Goal: Communication & Community: Connect with others

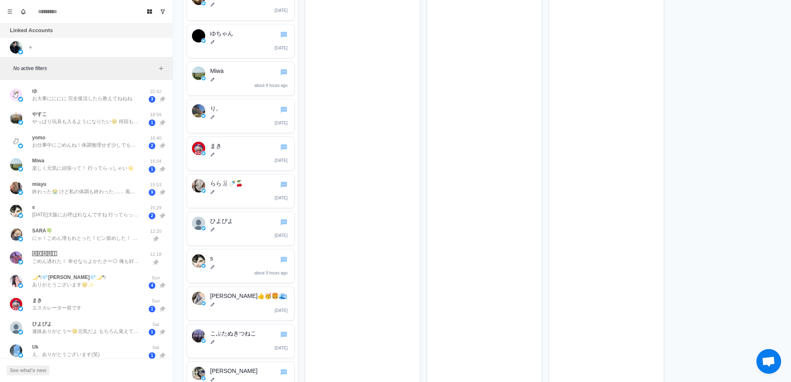
scroll to position [4982, 0]
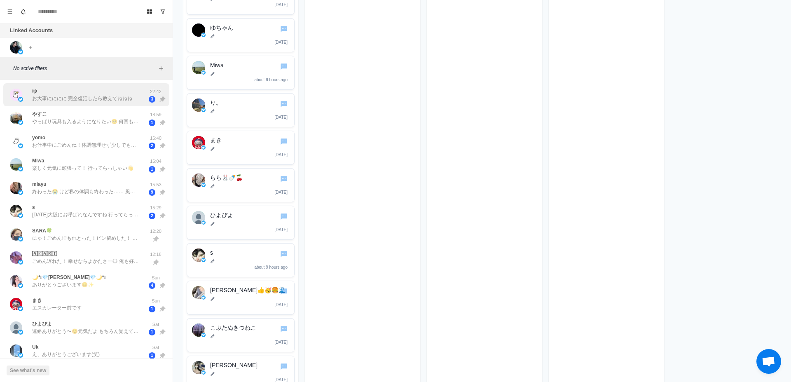
click at [86, 100] on p "お大事にににに 完全復活したら教えてねねね" at bounding box center [82, 98] width 100 height 7
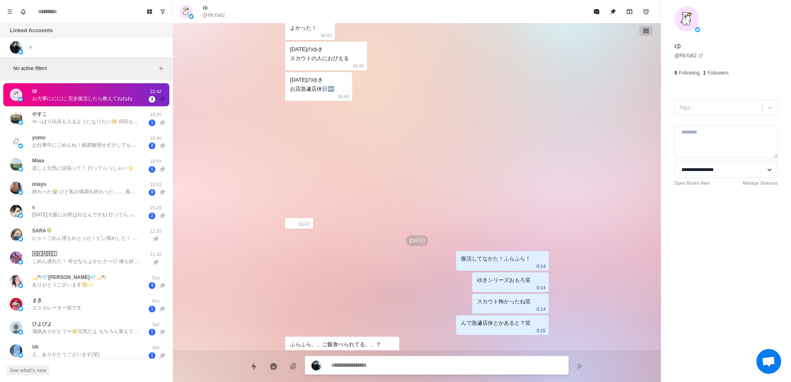
scroll to position [533, 0]
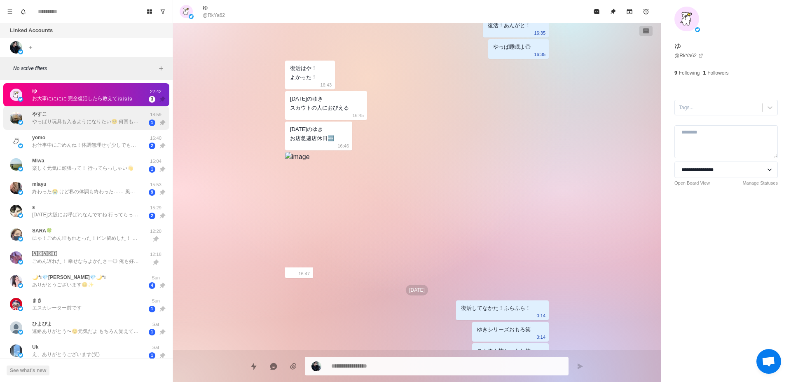
click at [89, 126] on div "やすこ やっぱり玩具も入るようになりたい🥺 何回も会ってるのにまだ追加されるね😇 前日は普通にライフは公休日だからホテルで仕事して帰るだけなの🏨 面接練習は出…" at bounding box center [77, 118] width 135 height 17
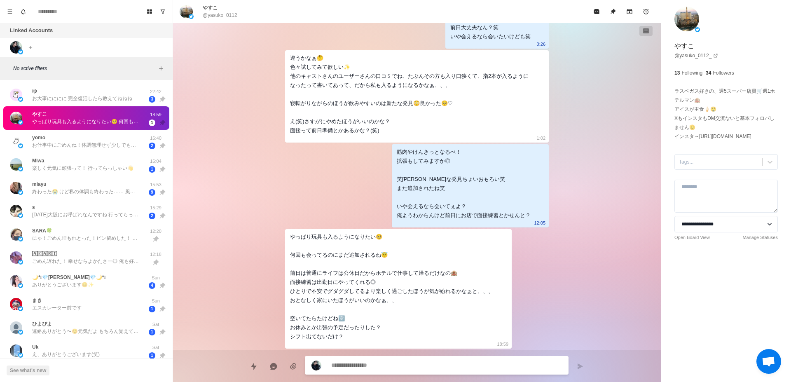
scroll to position [2294, 0]
click at [88, 137] on div "yomo お仕事中にごめんね！体調無理せず少しでも休める時にひと息ついてね☺️" at bounding box center [85, 141] width 107 height 15
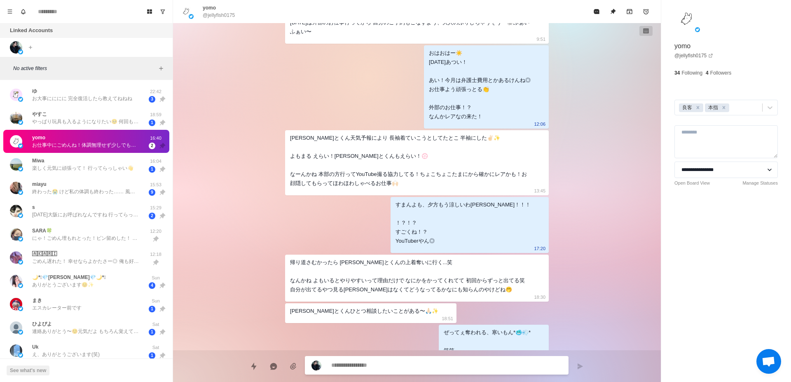
scroll to position [206, 0]
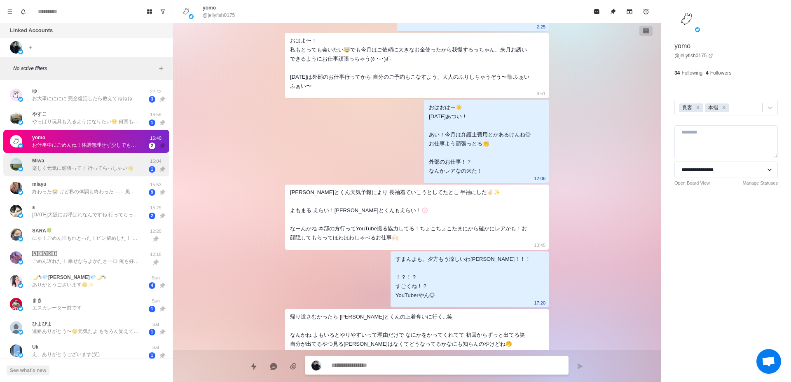
click at [64, 171] on p "楽しく元気に頑張って！ 行ってらっしゃい👋" at bounding box center [82, 167] width 101 height 7
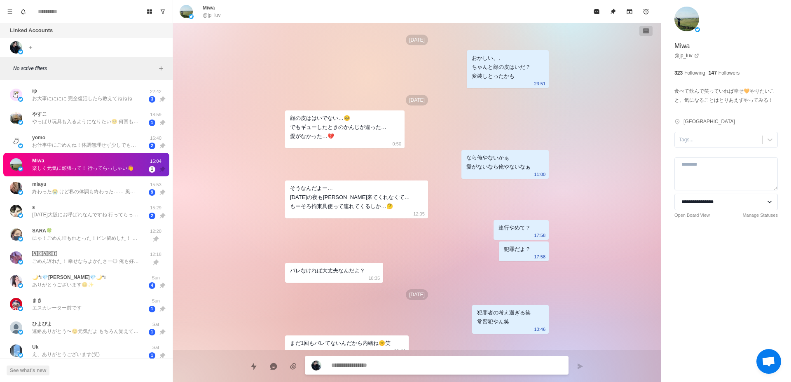
scroll to position [1498, 0]
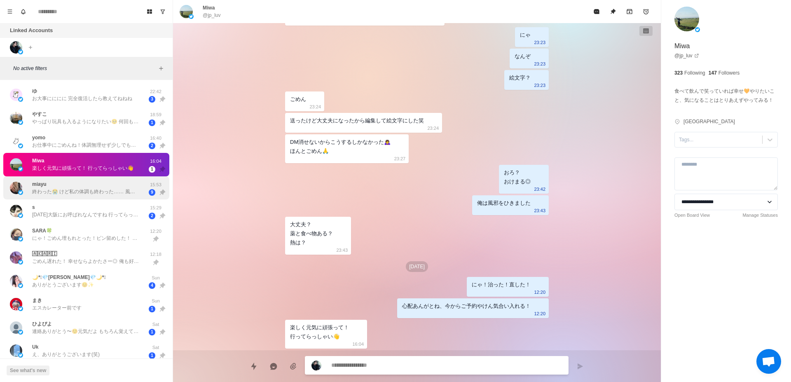
click at [108, 194] on p "終わった😭 けど私の体調も終わった…… 風邪引いた……😭😭😭" at bounding box center [85, 191] width 107 height 7
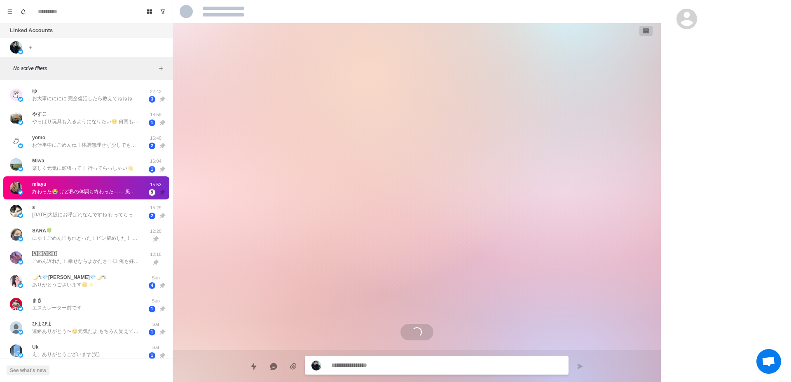
scroll to position [1679, 0]
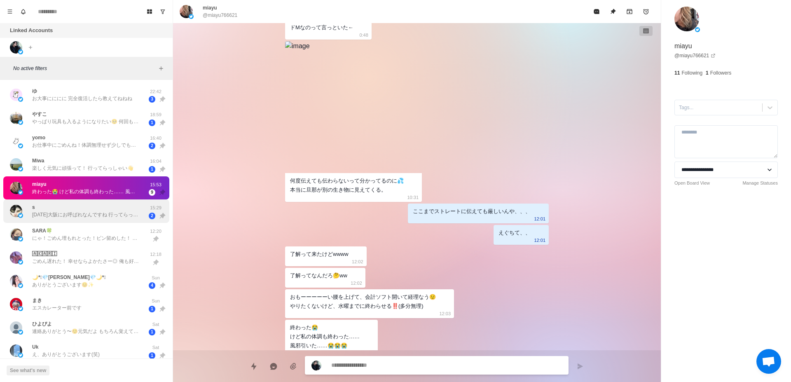
click at [103, 220] on div "s [DATE][GEOGRAPHIC_DATA]にお呼ばれなんですね 行ってらっしゃい！ 15:29 2" at bounding box center [86, 210] width 166 height 23
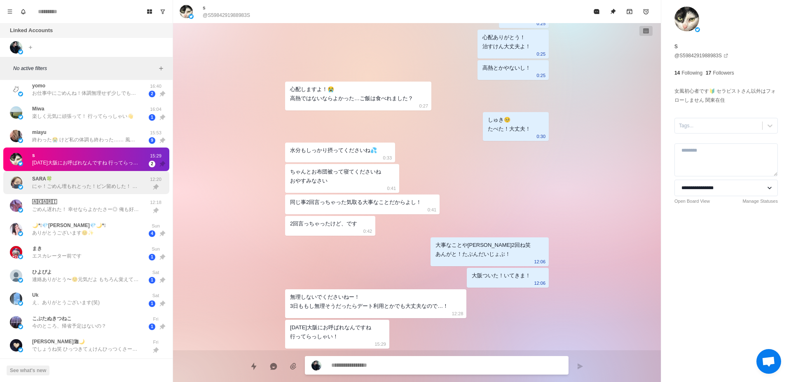
scroll to position [104, 0]
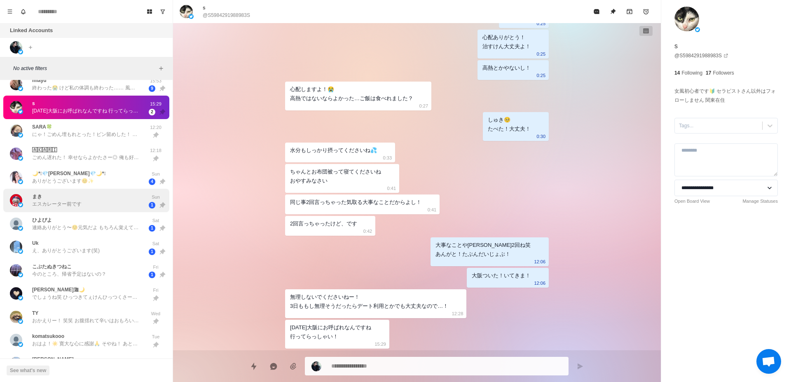
click at [115, 203] on div "まき エスカレーター前です" at bounding box center [77, 200] width 135 height 17
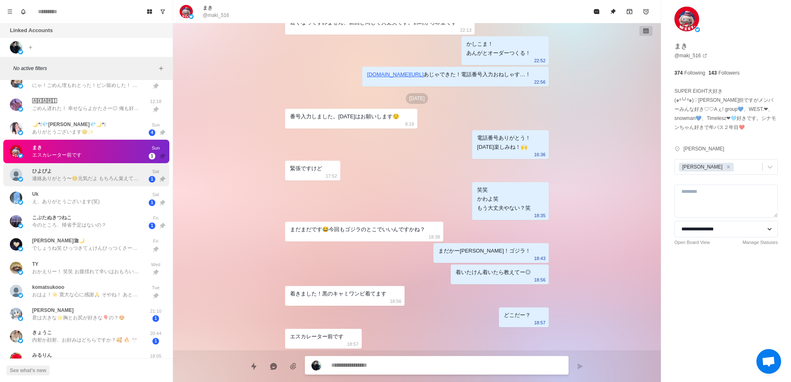
scroll to position [178, 0]
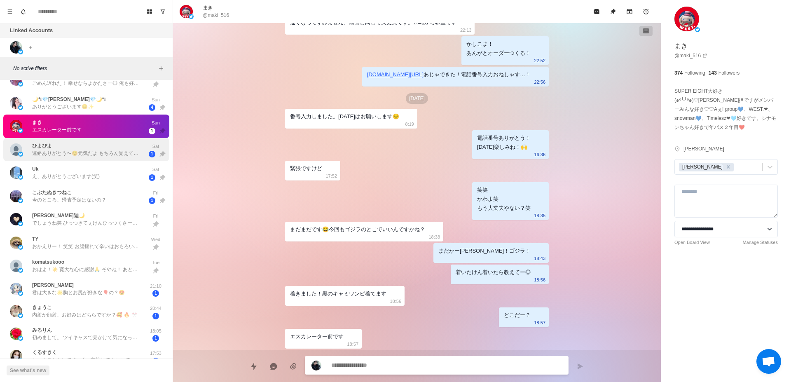
click at [100, 214] on div "[PERSON_NAME]🌙 でしょうね笑 ひっつきてぇけんひっつくさー◎ 笑笑 いけるいける！ いい兆候◎ うまかた！ おざす！ 俺また会いたいんやけど[P…" at bounding box center [85, 219] width 107 height 15
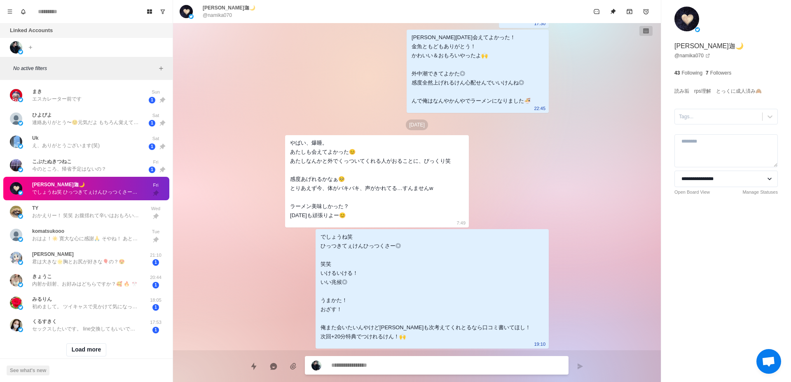
scroll to position [230, 0]
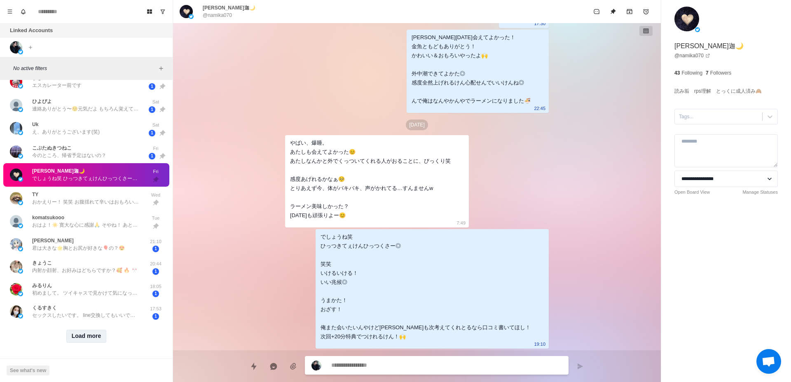
click at [88, 329] on button "Load more" at bounding box center [86, 335] width 40 height 13
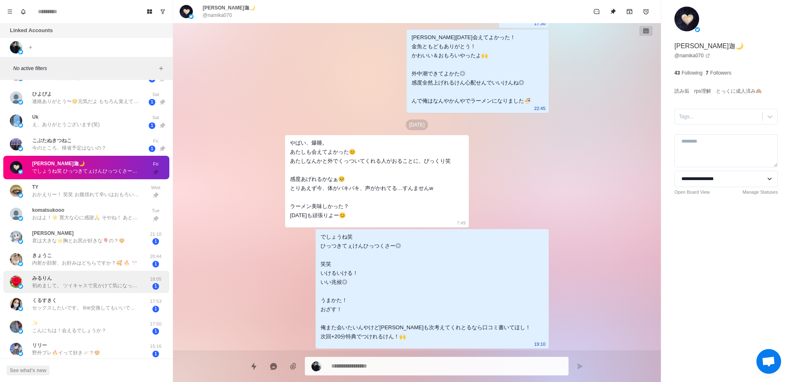
click at [91, 287] on p "初めまして。 ツイキャスで見かけて気になってます。 [PERSON_NAME]は大阪とか来ないんですか？" at bounding box center [85, 285] width 107 height 7
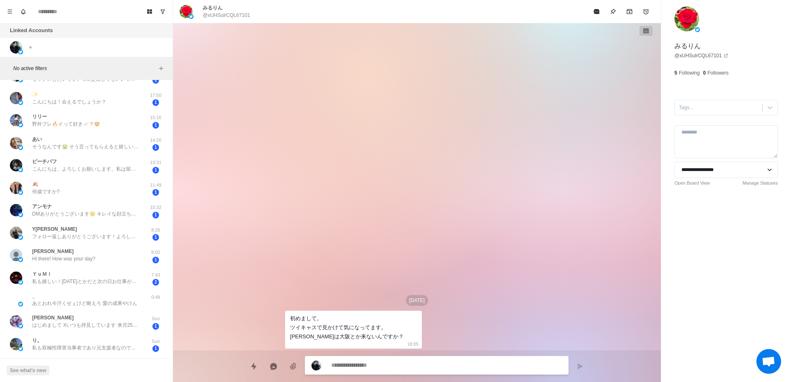
scroll to position [362, 0]
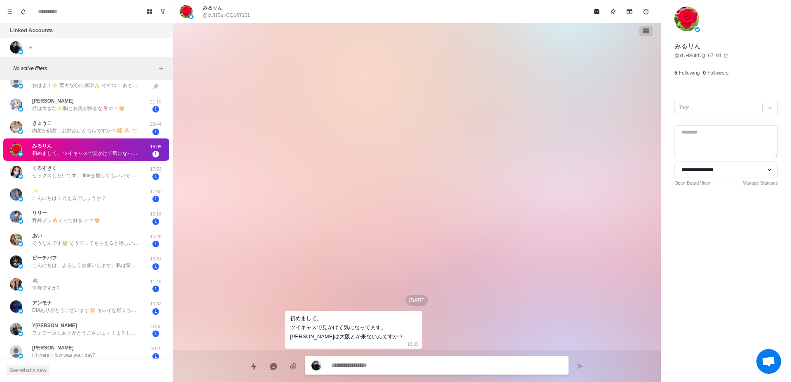
click at [705, 56] on link "@ xUHSulrCQL67101" at bounding box center [701, 55] width 54 height 7
type textarea "*"
